Goal: Transaction & Acquisition: Purchase product/service

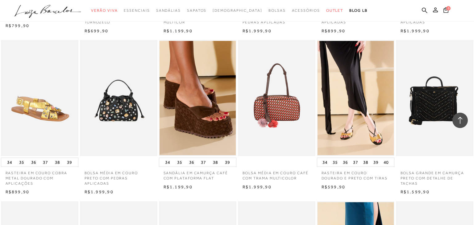
scroll to position [521, 0]
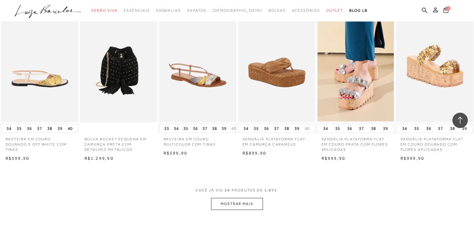
click at [246, 202] on button "MOSTRAR MAIS" at bounding box center [237, 204] width 52 height 12
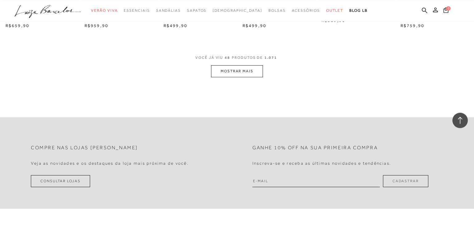
scroll to position [1302, 0]
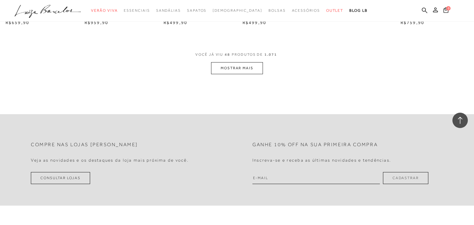
click at [252, 70] on button "MOSTRAR MAIS" at bounding box center [237, 68] width 52 height 12
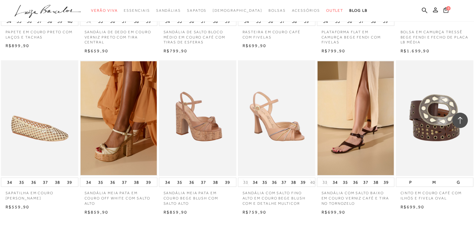
scroll to position [1921, 0]
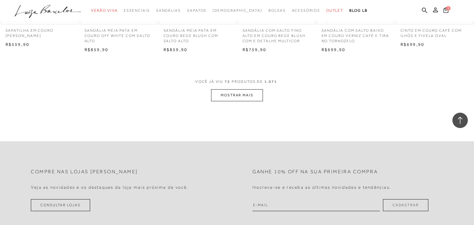
click at [238, 97] on button "MOSTRAR MAIS" at bounding box center [237, 95] width 52 height 12
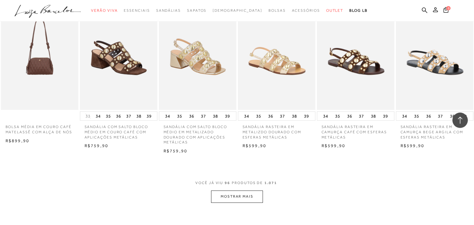
scroll to position [2540, 0]
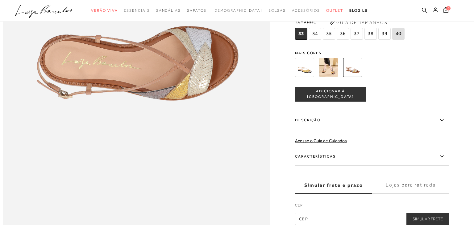
scroll to position [521, 0]
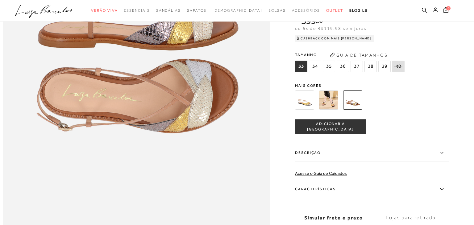
click at [333, 100] on img at bounding box center [328, 99] width 19 height 19
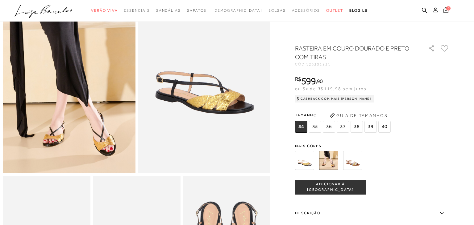
scroll to position [97, 0]
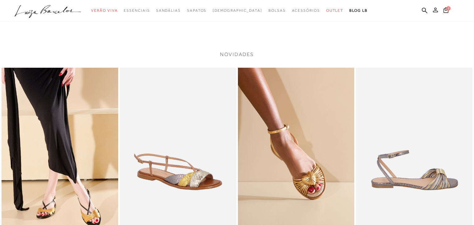
scroll to position [456, 0]
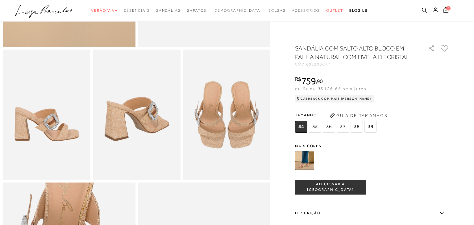
scroll to position [65, 0]
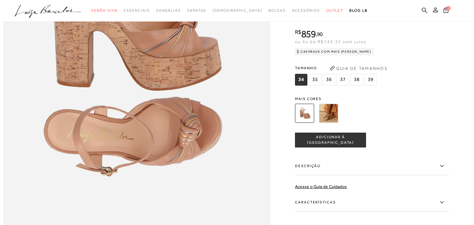
scroll to position [521, 0]
